Goal: Task Accomplishment & Management: Complete application form

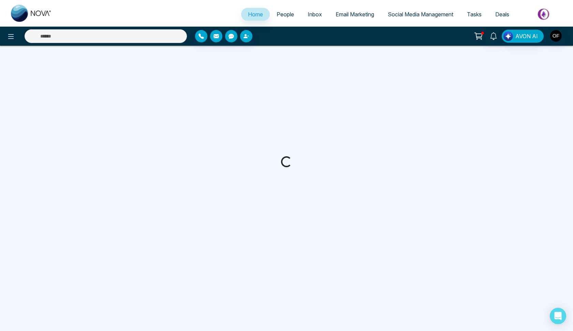
select select "*"
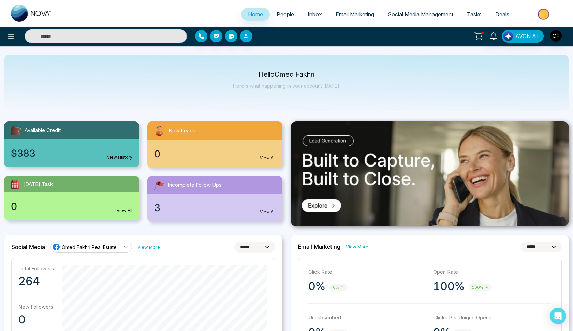
click at [9, 39] on icon at bounding box center [11, 36] width 6 height 5
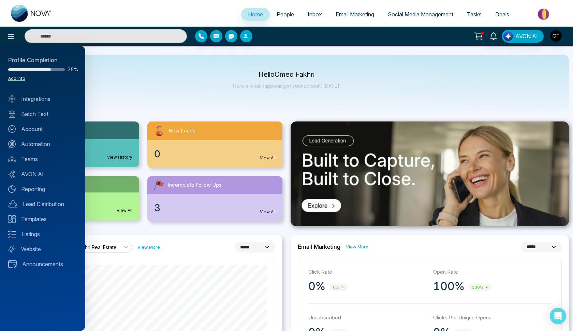
click at [20, 78] on link "Add Info" at bounding box center [16, 78] width 17 height 5
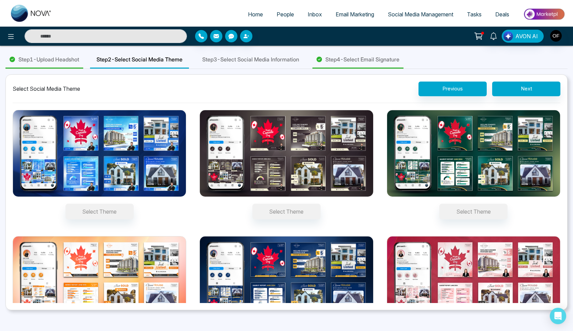
scroll to position [12, 0]
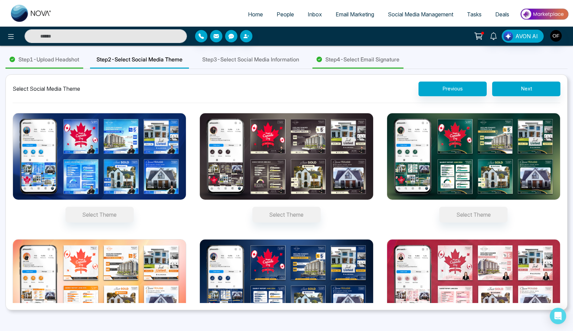
click at [99, 214] on button "Select Theme" at bounding box center [99, 215] width 68 height 16
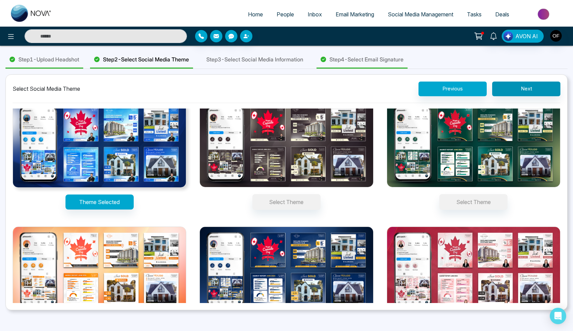
click at [532, 86] on button "Next" at bounding box center [526, 89] width 68 height 15
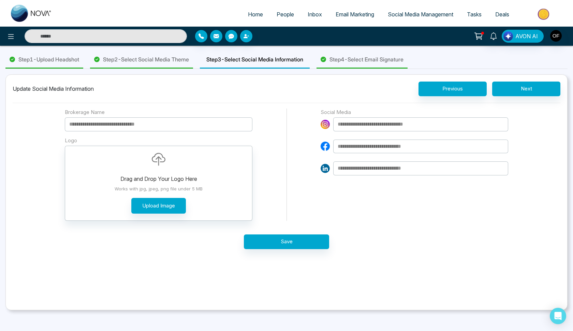
click at [151, 123] on input at bounding box center [159, 124] width 188 height 14
type input "**********"
click at [60, 180] on div "**********" at bounding box center [287, 181] width 548 height 146
click at [147, 206] on button "Upload Image" at bounding box center [158, 206] width 55 height 16
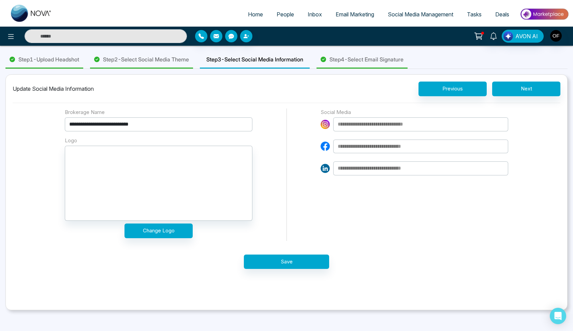
click at [398, 124] on input at bounding box center [420, 124] width 175 height 14
type input "*"
click at [351, 123] on input at bounding box center [420, 124] width 175 height 14
paste input "**********"
type input "**********"
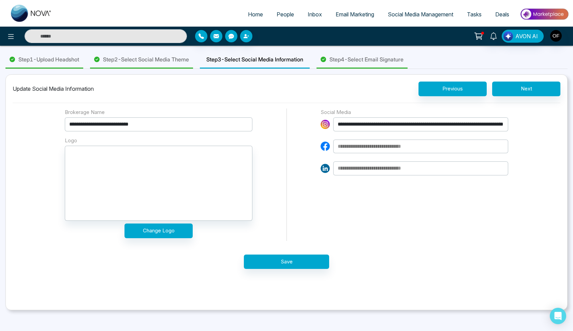
click at [384, 148] on input at bounding box center [420, 147] width 175 height 14
paste input "**********"
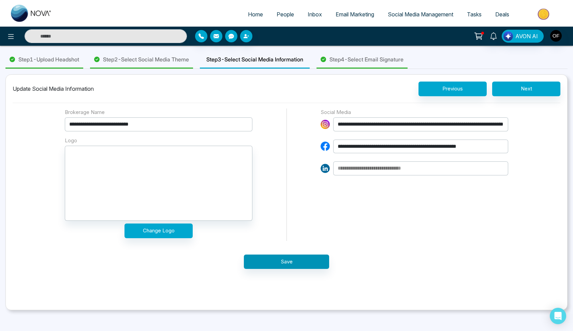
type input "**********"
click at [307, 264] on button "Save" at bounding box center [286, 261] width 85 height 15
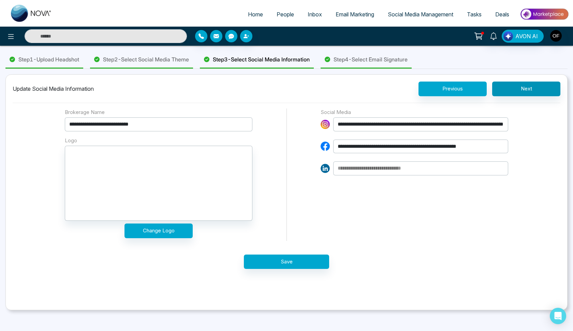
click at [518, 93] on button "Next" at bounding box center [526, 89] width 68 height 15
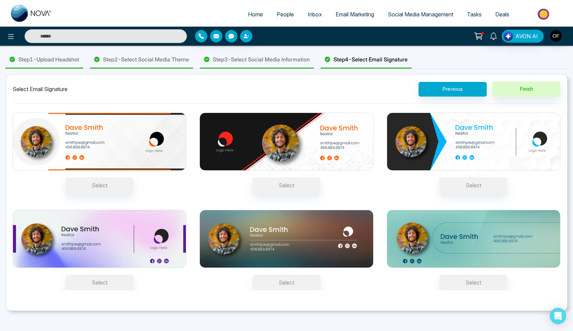
scroll to position [0, 0]
click at [457, 182] on button "Select" at bounding box center [473, 185] width 68 height 16
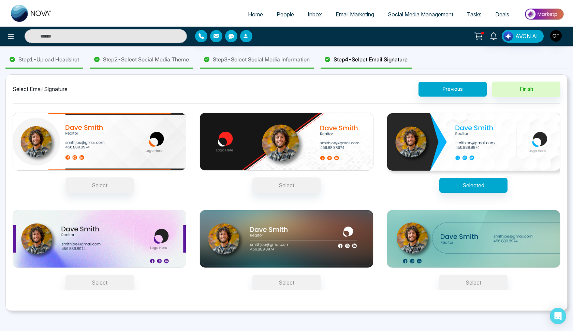
click at [34, 58] on span "Step 1 - Upload Headshot" at bounding box center [48, 59] width 61 height 8
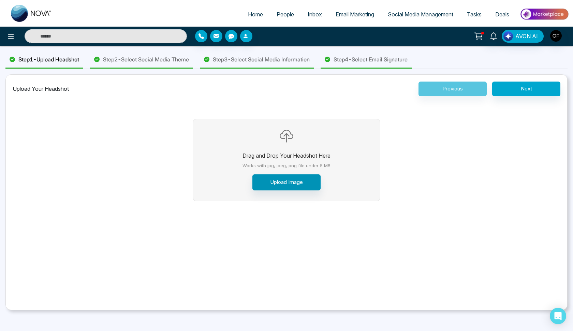
click at [284, 179] on button "Upload Image" at bounding box center [286, 182] width 68 height 16
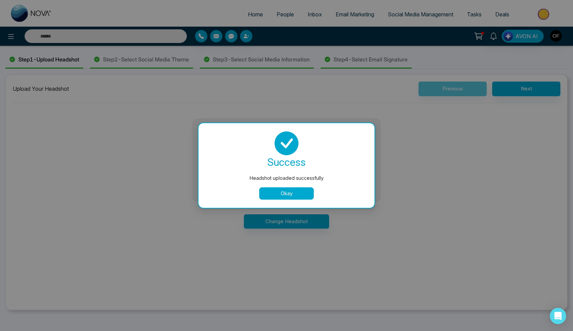
click at [290, 192] on button "Okay" at bounding box center [286, 193] width 55 height 12
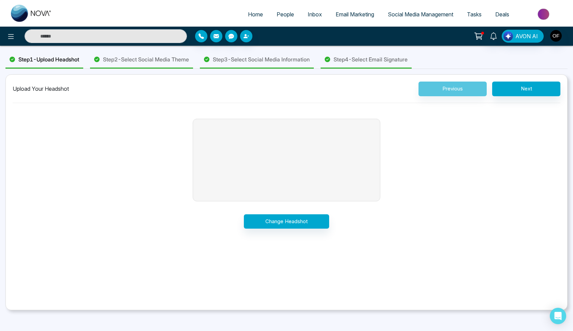
click at [368, 61] on span "Step 4 - Select Email Signature" at bounding box center [371, 59] width 74 height 8
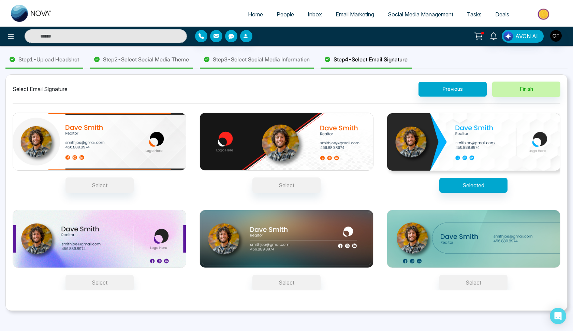
click at [538, 86] on button "Finish" at bounding box center [526, 89] width 68 height 15
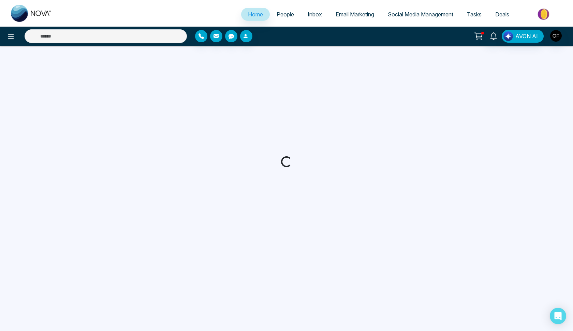
select select "*"
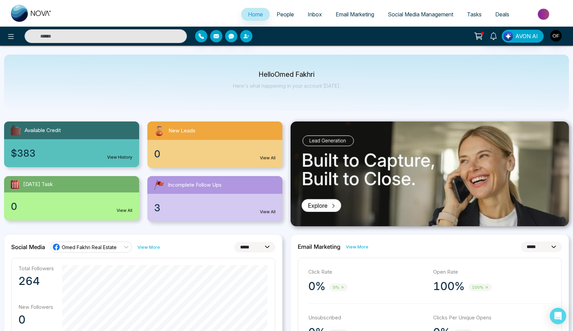
click at [420, 12] on span "Social Media Management" at bounding box center [420, 14] width 65 height 7
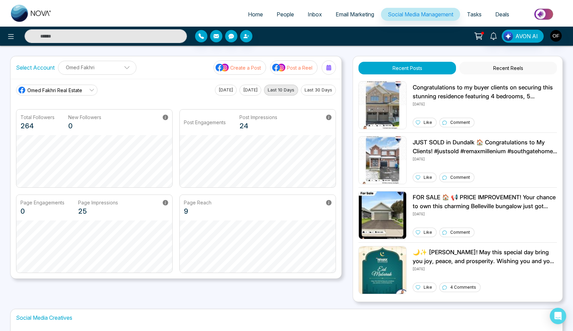
click at [71, 90] on span "Omed Fakhri Real Estate" at bounding box center [54, 90] width 55 height 7
click at [91, 92] on icon at bounding box center [91, 89] width 5 height 5
click at [118, 69] on p "Omed Fakhri" at bounding box center [97, 67] width 70 height 11
click at [124, 84] on icon "button" at bounding box center [124, 85] width 2 height 2
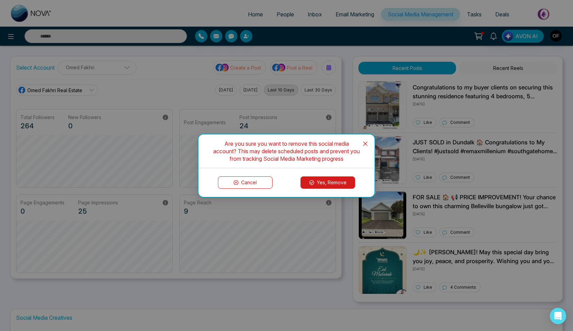
click at [319, 181] on button "Yes, Remove" at bounding box center [328, 182] width 55 height 12
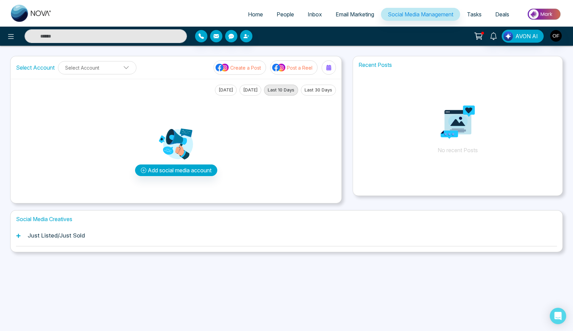
click at [176, 172] on button "Add social media account" at bounding box center [176, 170] width 82 height 12
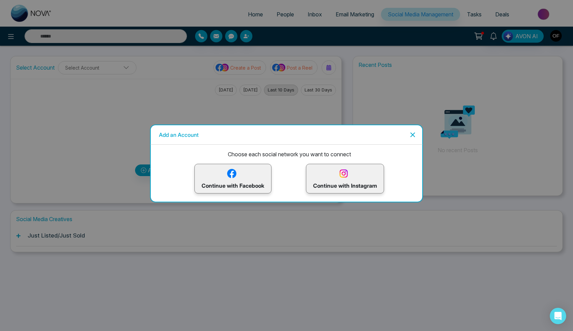
click at [225, 186] on p "Continue with Facebook" at bounding box center [233, 178] width 63 height 22
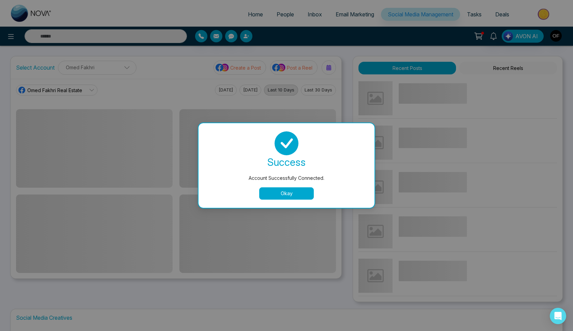
click at [280, 190] on button "Okay" at bounding box center [286, 193] width 55 height 12
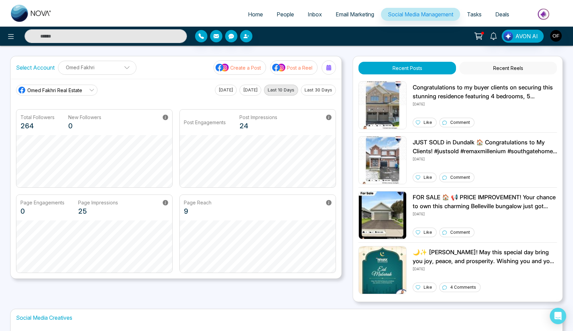
click at [81, 92] on span "Omed Fakhri Real Estate" at bounding box center [54, 90] width 55 height 7
click at [43, 119] on span "Omed Fakhri" at bounding box center [62, 121] width 62 height 8
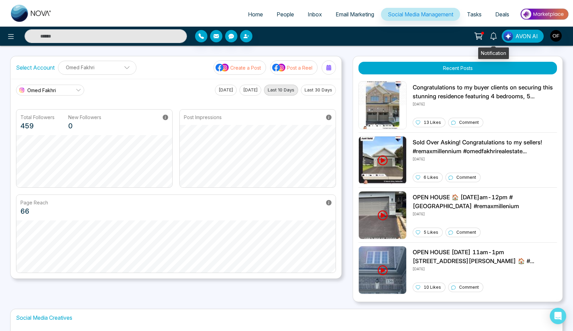
click at [494, 38] on icon at bounding box center [493, 36] width 6 height 8
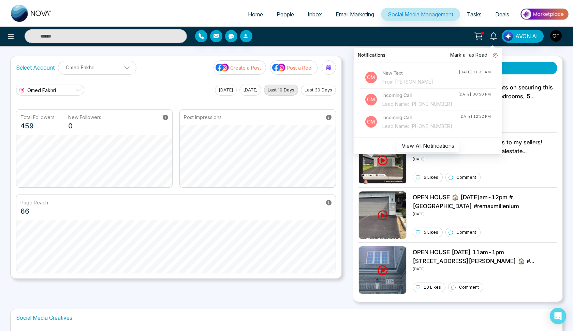
click at [496, 56] on icon at bounding box center [495, 55] width 5 height 5
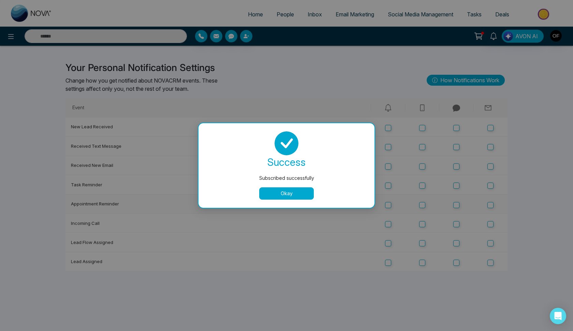
click at [303, 195] on td "Appointment Reminder" at bounding box center [218, 203] width 306 height 19
click at [306, 196] on button "Okay" at bounding box center [286, 193] width 55 height 12
click at [286, 194] on button "Okay" at bounding box center [286, 193] width 55 height 12
click at [289, 188] on button "Okay" at bounding box center [286, 193] width 55 height 12
click at [298, 188] on button "Okay" at bounding box center [286, 193] width 55 height 12
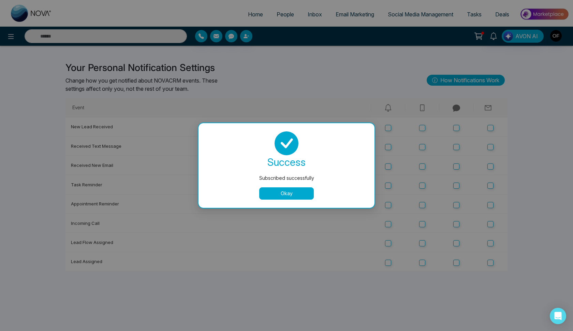
click at [298, 196] on button "Okay" at bounding box center [286, 193] width 55 height 12
click at [282, 191] on button "Okay" at bounding box center [286, 193] width 55 height 12
click at [296, 189] on button "Okay" at bounding box center [286, 193] width 55 height 12
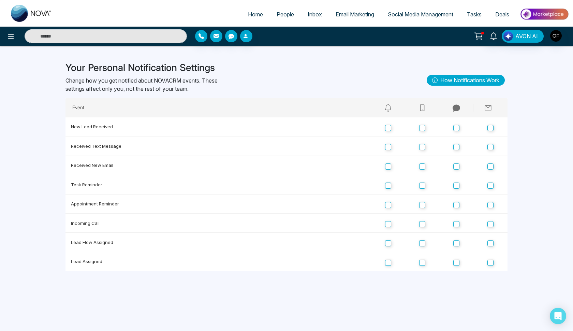
click at [254, 7] on ul "Home People Inbox Email Marketing Social Media Management Tasks Deals" at bounding box center [314, 14] width 510 height 19
click at [253, 14] on span "Home" at bounding box center [255, 14] width 15 height 7
select select "*"
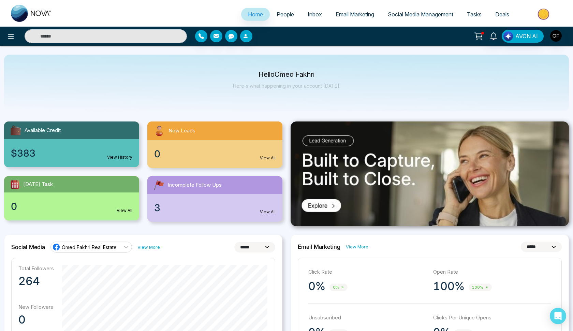
click at [109, 159] on link "View History" at bounding box center [119, 157] width 25 height 6
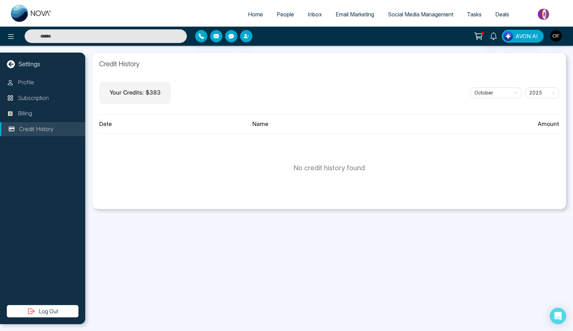
click at [14, 65] on icon at bounding box center [11, 64] width 8 height 8
select select "*"
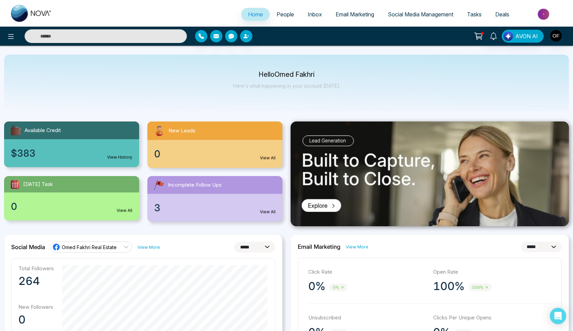
click at [531, 16] on img at bounding box center [544, 13] width 49 height 15
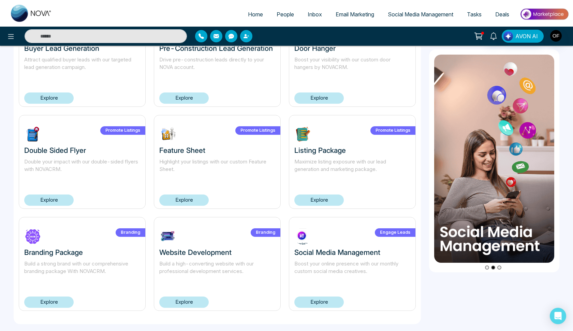
scroll to position [385, 0]
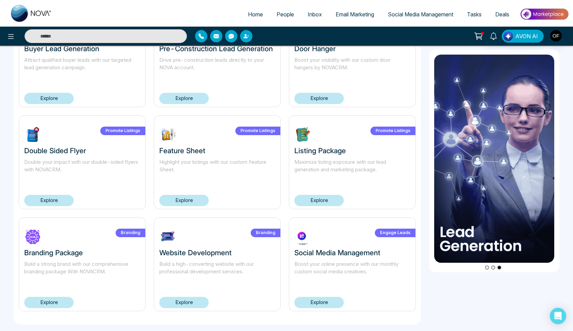
click at [187, 302] on link "Explore" at bounding box center [183, 302] width 49 height 11
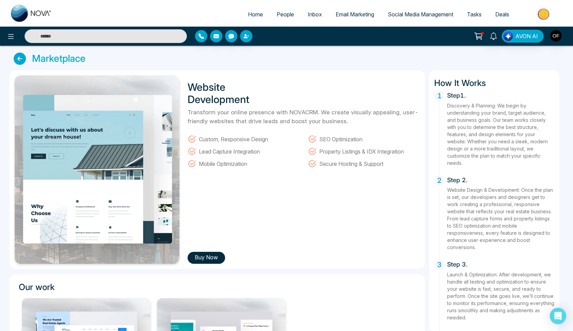
click at [19, 63] on icon at bounding box center [20, 59] width 12 height 12
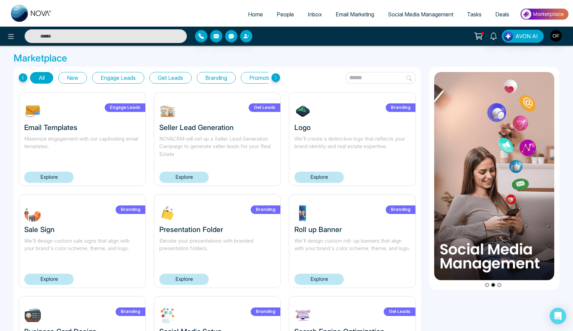
click at [483, 34] on div at bounding box center [482, 33] width 3 height 3
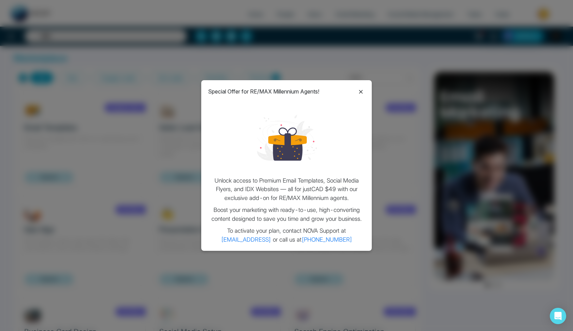
click at [362, 90] on icon at bounding box center [361, 92] width 8 height 8
